Goal: Task Accomplishment & Management: Manage account settings

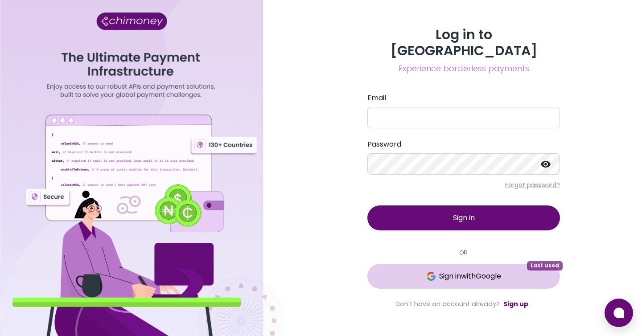
click at [414, 271] on span "Sign in with Google" at bounding box center [463, 276] width 157 height 11
click at [459, 264] on button "Loading... Last used" at bounding box center [464, 276] width 193 height 25
click at [432, 273] on span "Sign in with Google" at bounding box center [463, 276] width 157 height 11
click at [463, 280] on button "Loading... Last used" at bounding box center [464, 276] width 193 height 25
